Goal: Task Accomplishment & Management: Use online tool/utility

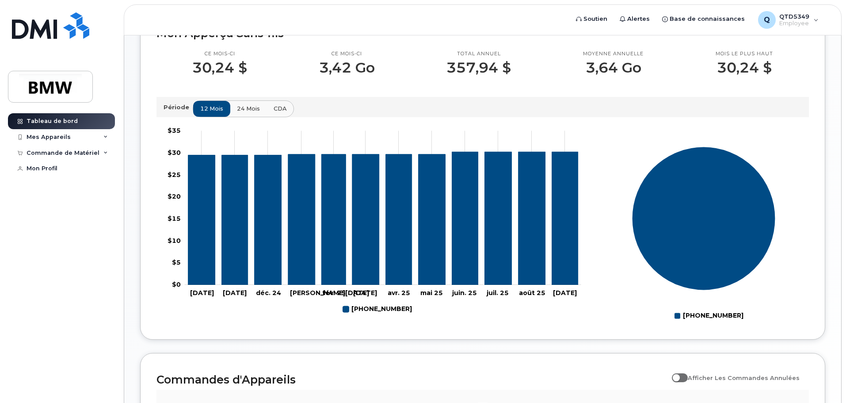
scroll to position [265, 0]
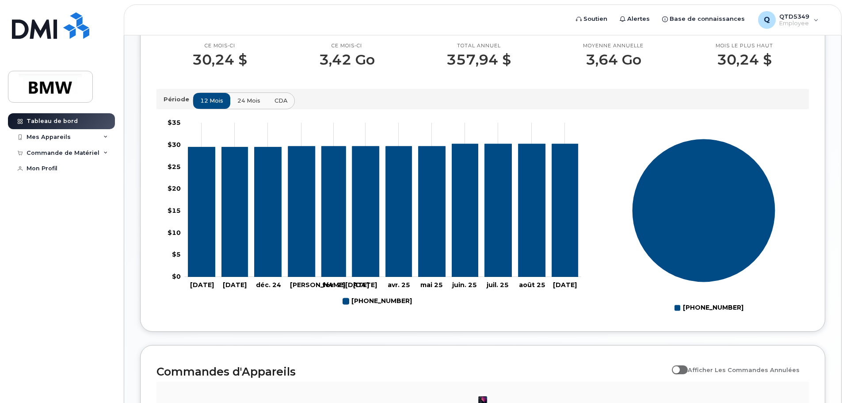
click at [255, 105] on span "24 mois" at bounding box center [248, 100] width 23 height 8
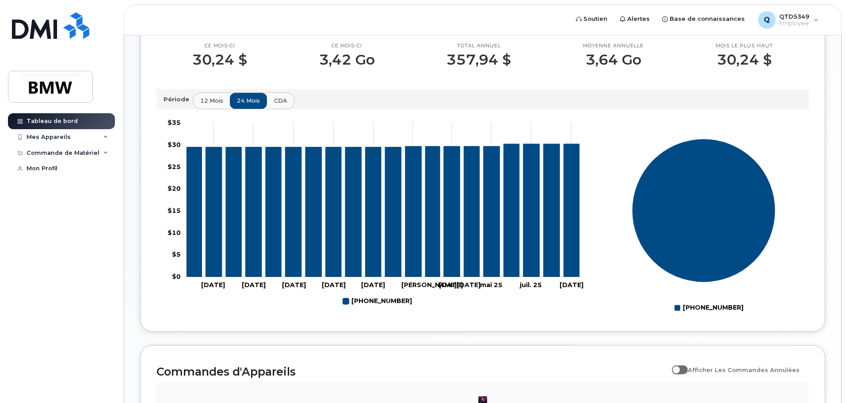
click at [283, 105] on span "CDA" at bounding box center [280, 100] width 13 height 8
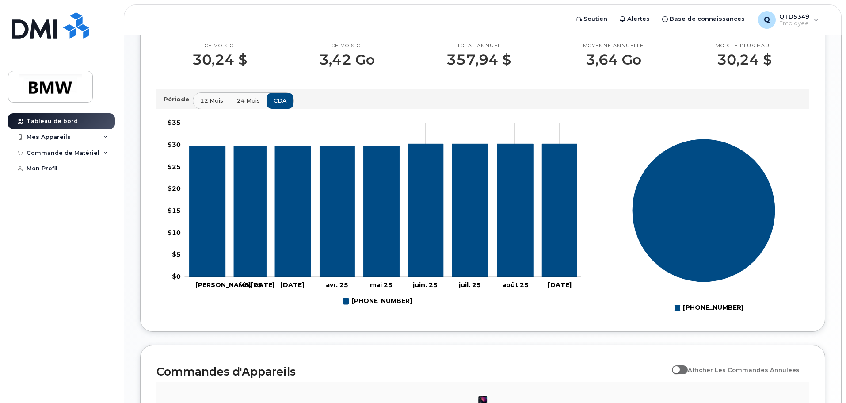
click at [233, 100] on div "Période 12 mois 24 mois CDA" at bounding box center [482, 99] width 653 height 20
click at [207, 105] on span "12 mois" at bounding box center [212, 100] width 23 height 8
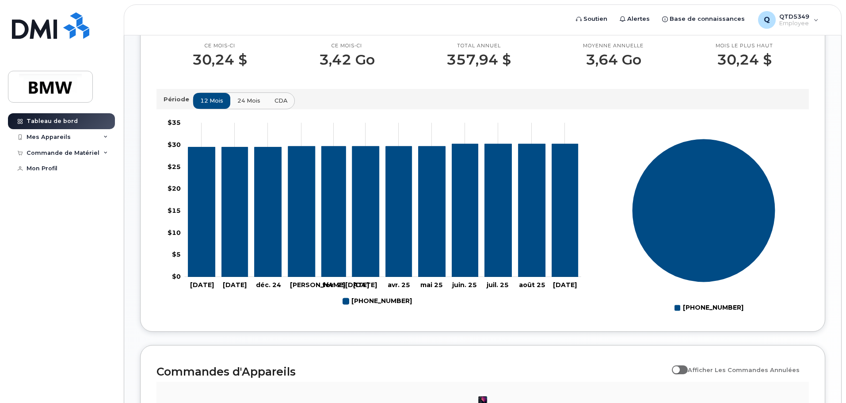
click at [239, 105] on span "24 mois" at bounding box center [248, 100] width 23 height 8
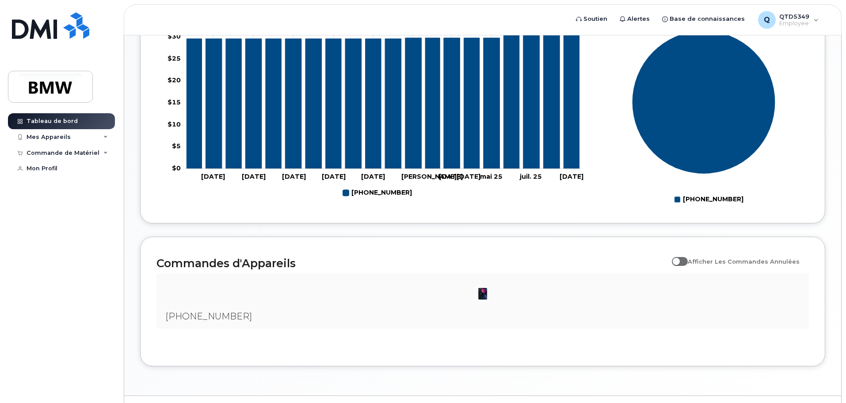
scroll to position [358, 0]
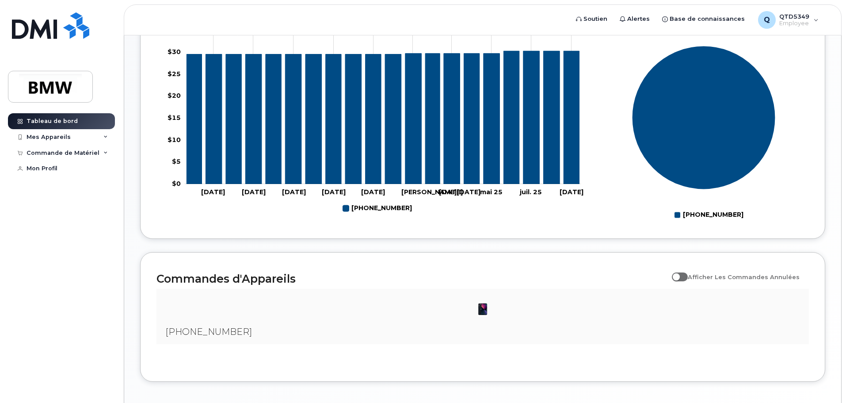
click at [700, 285] on span "Afficher Les Commandes Annulées" at bounding box center [744, 276] width 112 height 17
click at [679, 275] on input "Afficher Les Commandes Annulées" at bounding box center [675, 271] width 7 height 7
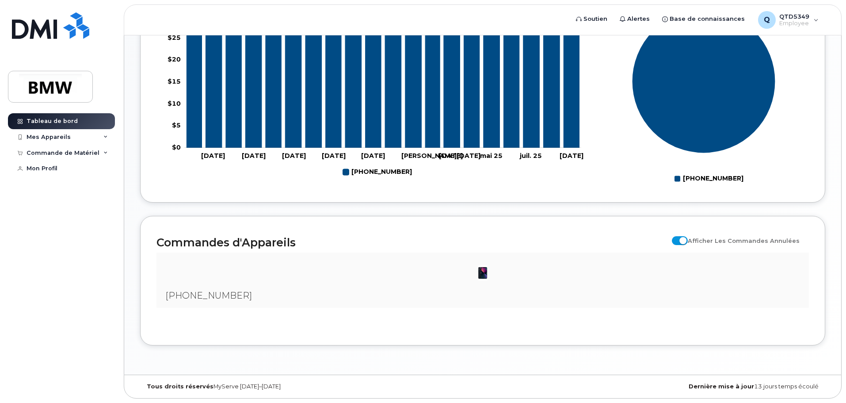
click at [668, 237] on h2 "Commandes d'Appareils" at bounding box center [411, 242] width 511 height 13
click at [680, 240] on span at bounding box center [680, 240] width 16 height 9
click at [679, 239] on input "Afficher Les Commandes Annulées" at bounding box center [675, 235] width 7 height 7
checkbox input "false"
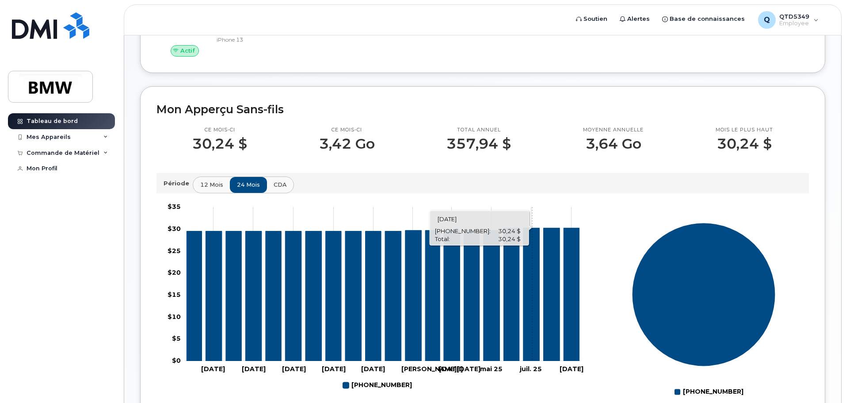
scroll to position [4, 0]
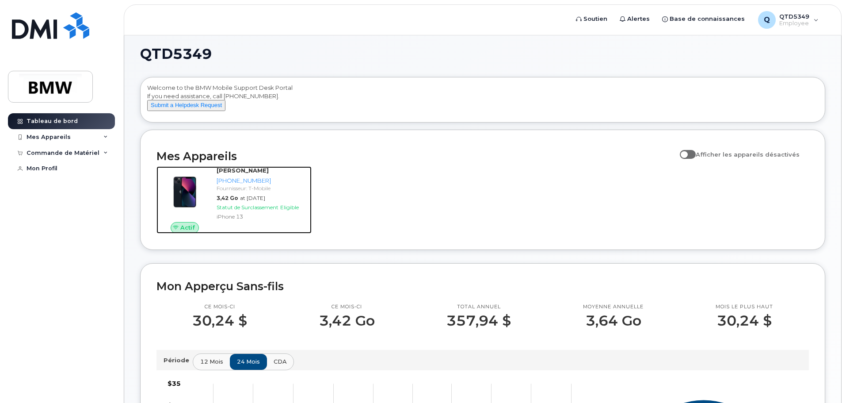
drag, startPoint x: 266, startPoint y: 205, endPoint x: 378, endPoint y: 202, distance: 112.3
click at [265, 201] on span "at 01 sept., 2025" at bounding box center [252, 198] width 25 height 7
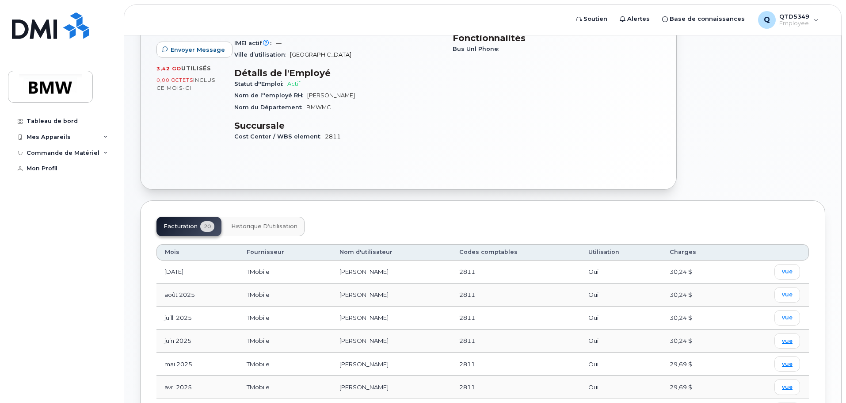
scroll to position [88, 0]
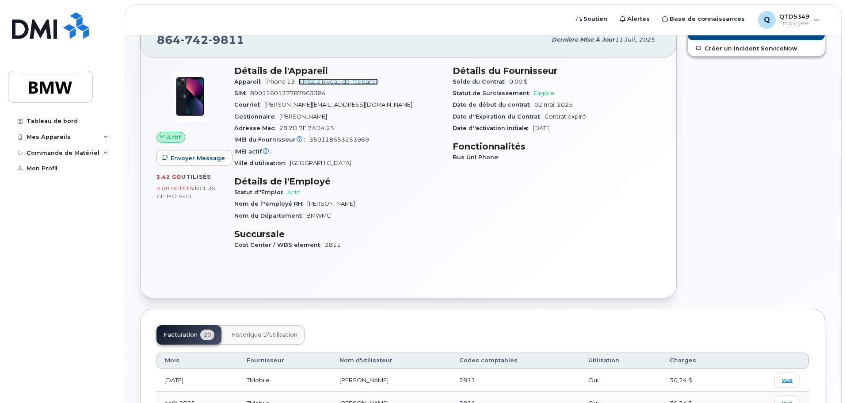
click at [361, 83] on link "+ Mise à niveau de l'appareil" at bounding box center [338, 81] width 80 height 7
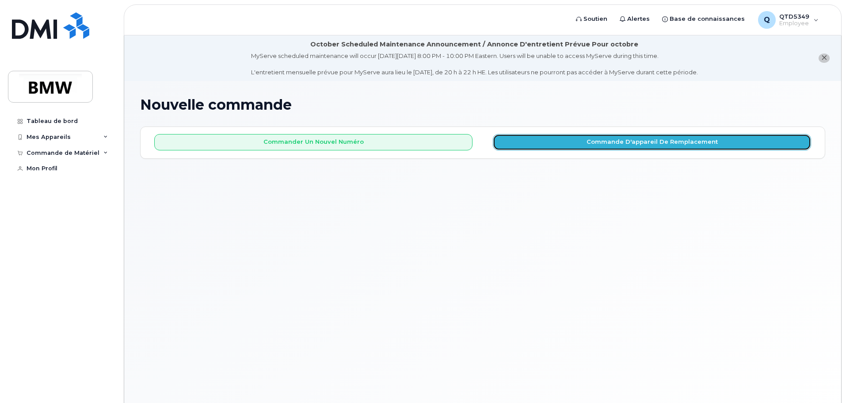
click at [560, 136] on button "Commande d'appareil de remplacement" at bounding box center [652, 142] width 318 height 16
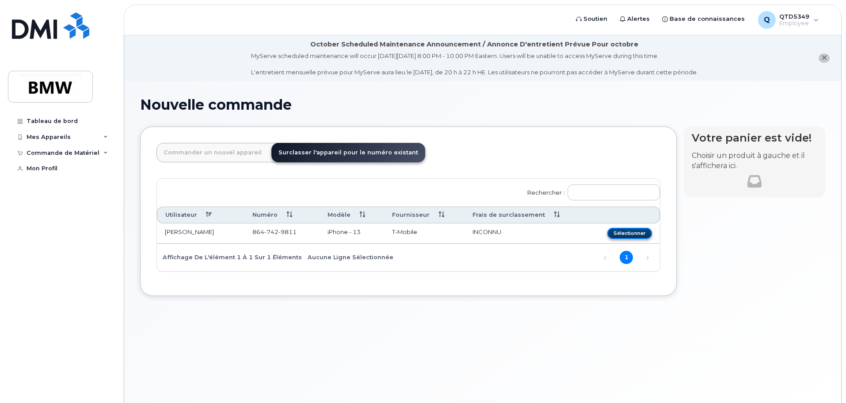
click at [632, 232] on button "Sélectionner" at bounding box center [629, 233] width 45 height 11
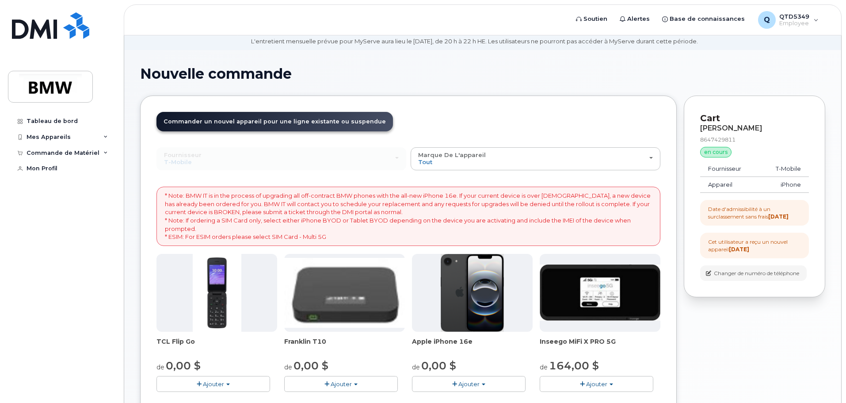
scroll to position [30, 0]
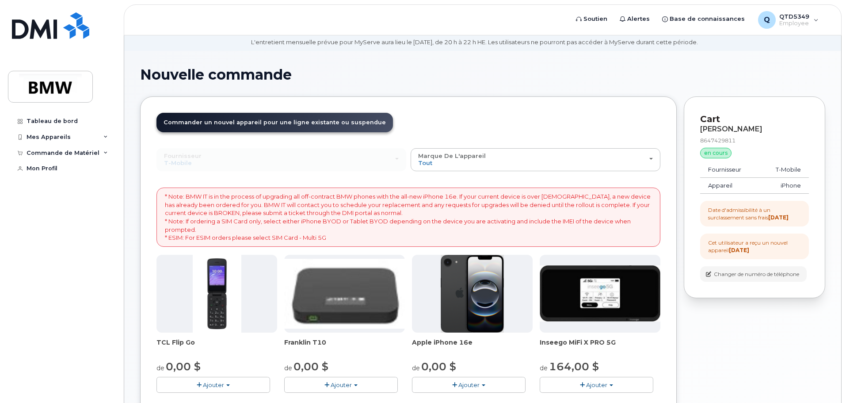
click at [658, 82] on h1 "Nouvelle commande" at bounding box center [482, 74] width 685 height 15
